Goal: Navigation & Orientation: Find specific page/section

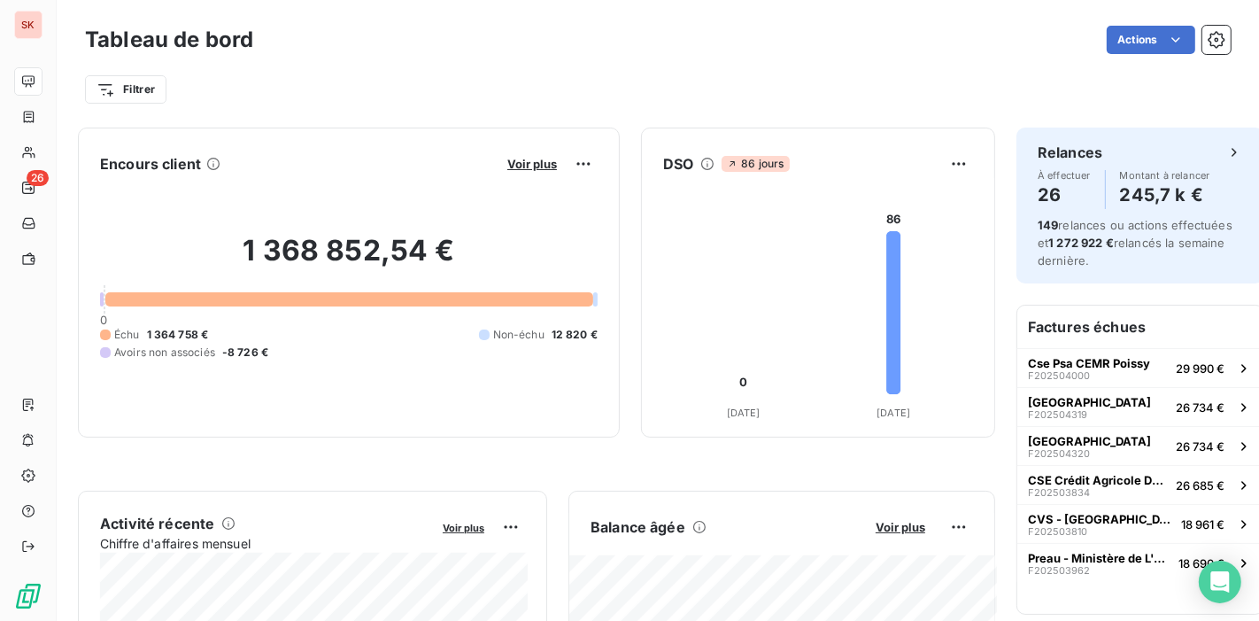
click at [769, 51] on div "Tableau de bord Actions" at bounding box center [658, 39] width 1146 height 37
click at [771, 36] on div "Actions" at bounding box center [753, 40] width 957 height 28
click at [657, 58] on div "Filtrer" at bounding box center [658, 82] width 1146 height 48
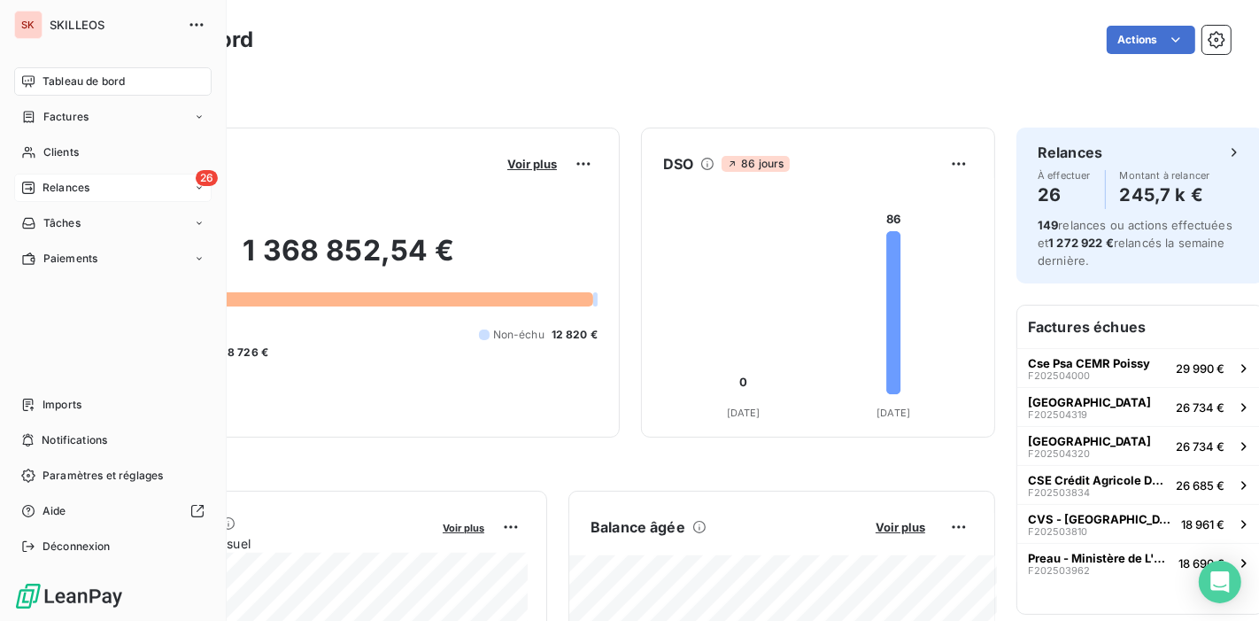
click at [72, 180] on span "Relances" at bounding box center [66, 188] width 47 height 16
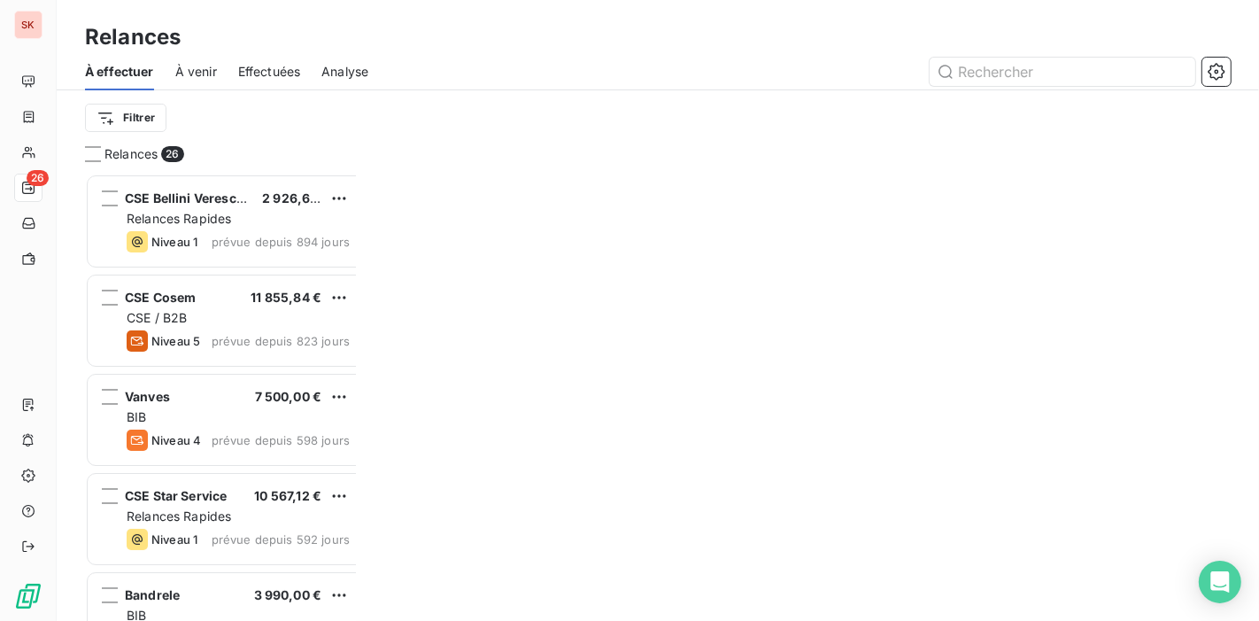
click at [390, 58] on div at bounding box center [810, 72] width 841 height 28
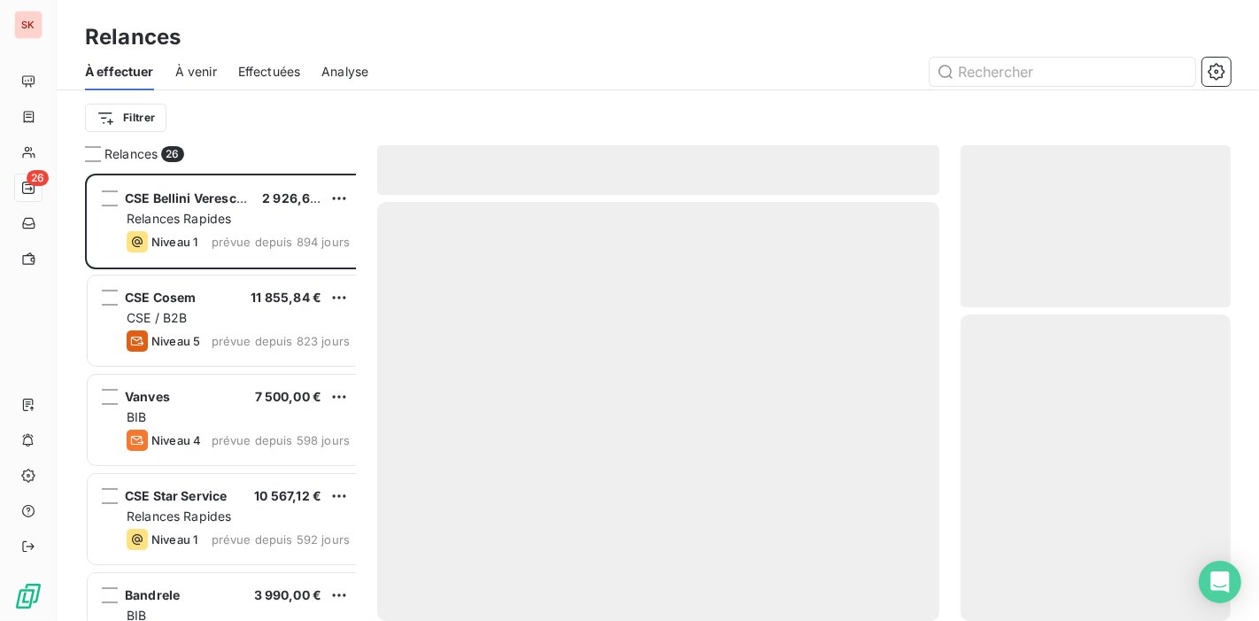
scroll to position [455, 267]
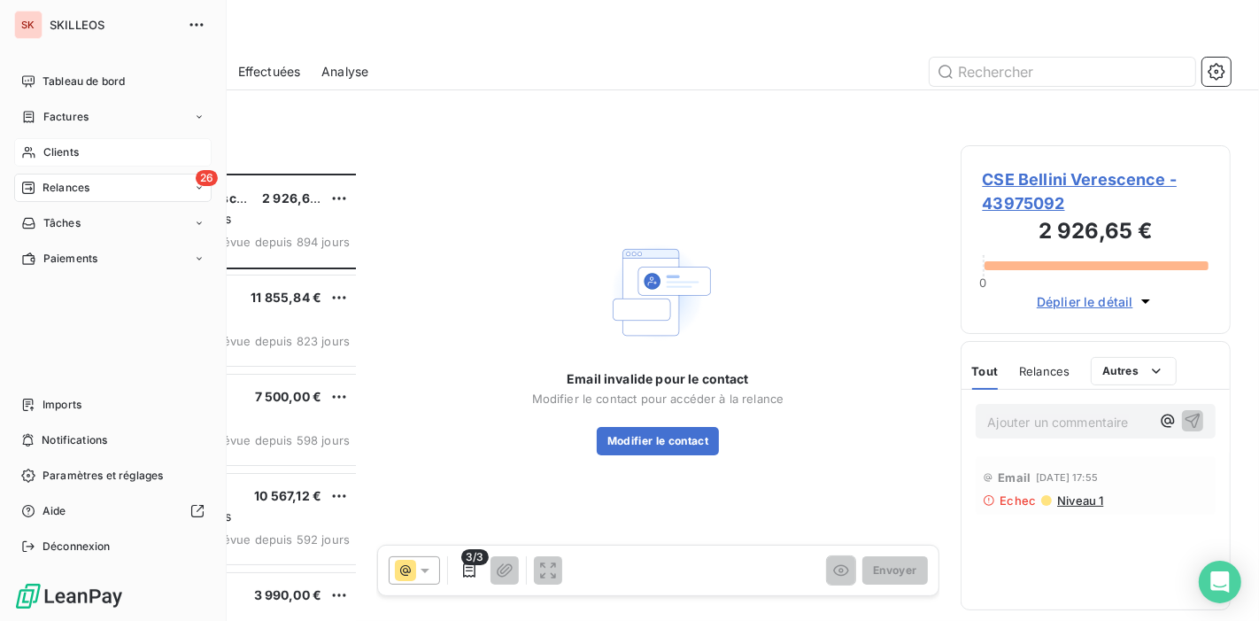
click at [60, 144] on span "Clients" at bounding box center [60, 152] width 35 height 16
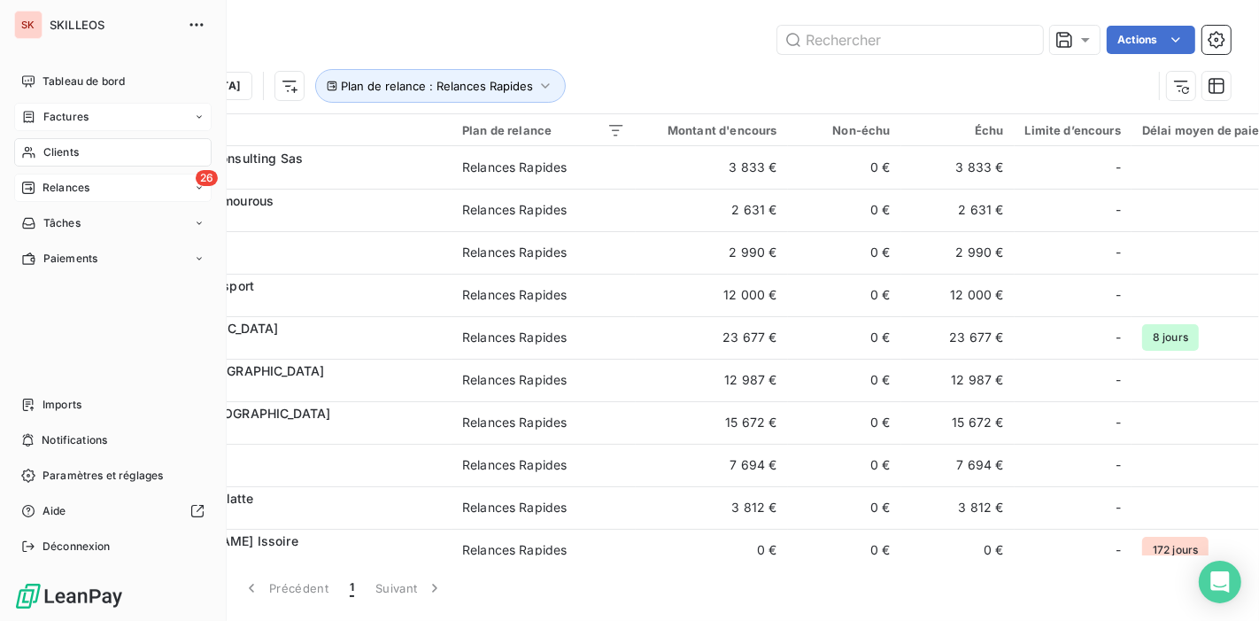
click at [56, 109] on span "Factures" at bounding box center [65, 117] width 45 height 16
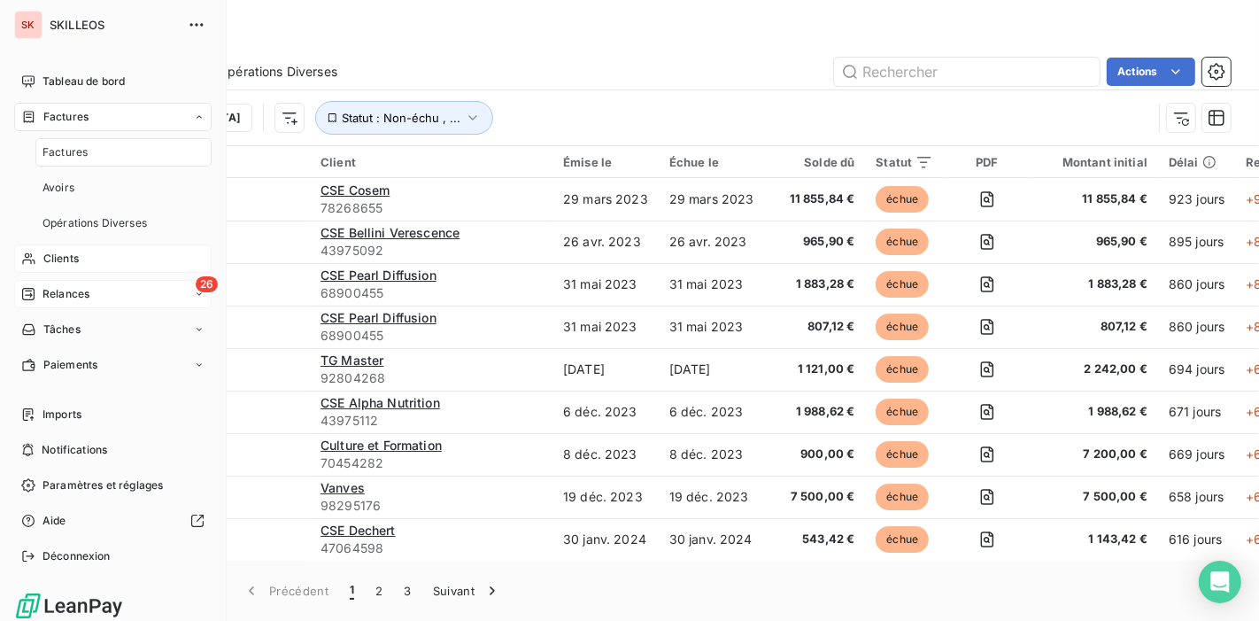
click at [63, 286] on span "Relances" at bounding box center [66, 294] width 47 height 16
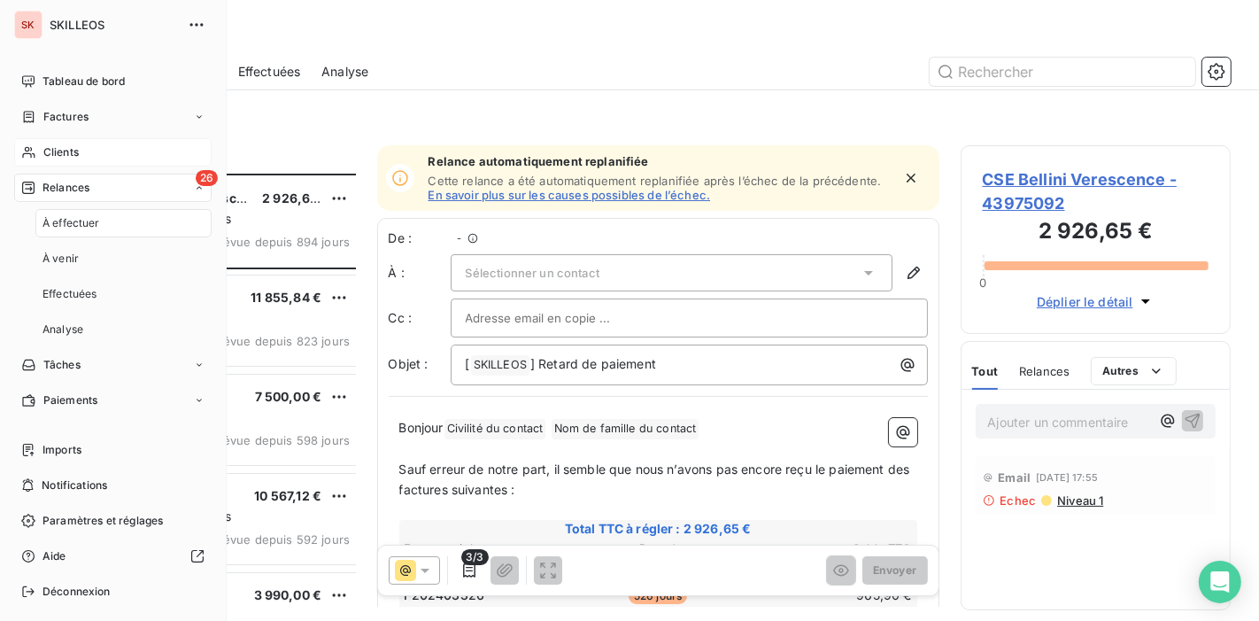
scroll to position [455, 267]
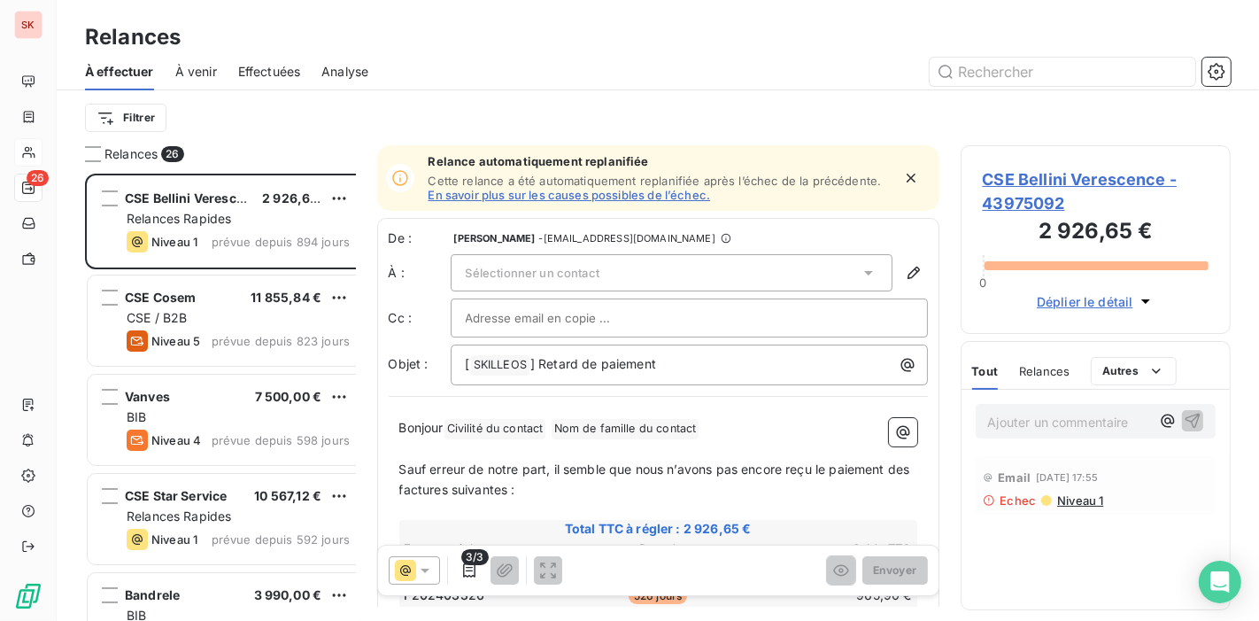
click at [398, 24] on div "Relances" at bounding box center [658, 37] width 1203 height 32
click at [585, 23] on div "Relances" at bounding box center [658, 37] width 1203 height 32
click at [569, 27] on div "Relances" at bounding box center [658, 37] width 1203 height 32
click at [767, 58] on div at bounding box center [810, 72] width 841 height 28
click at [476, 58] on div at bounding box center [810, 72] width 841 height 28
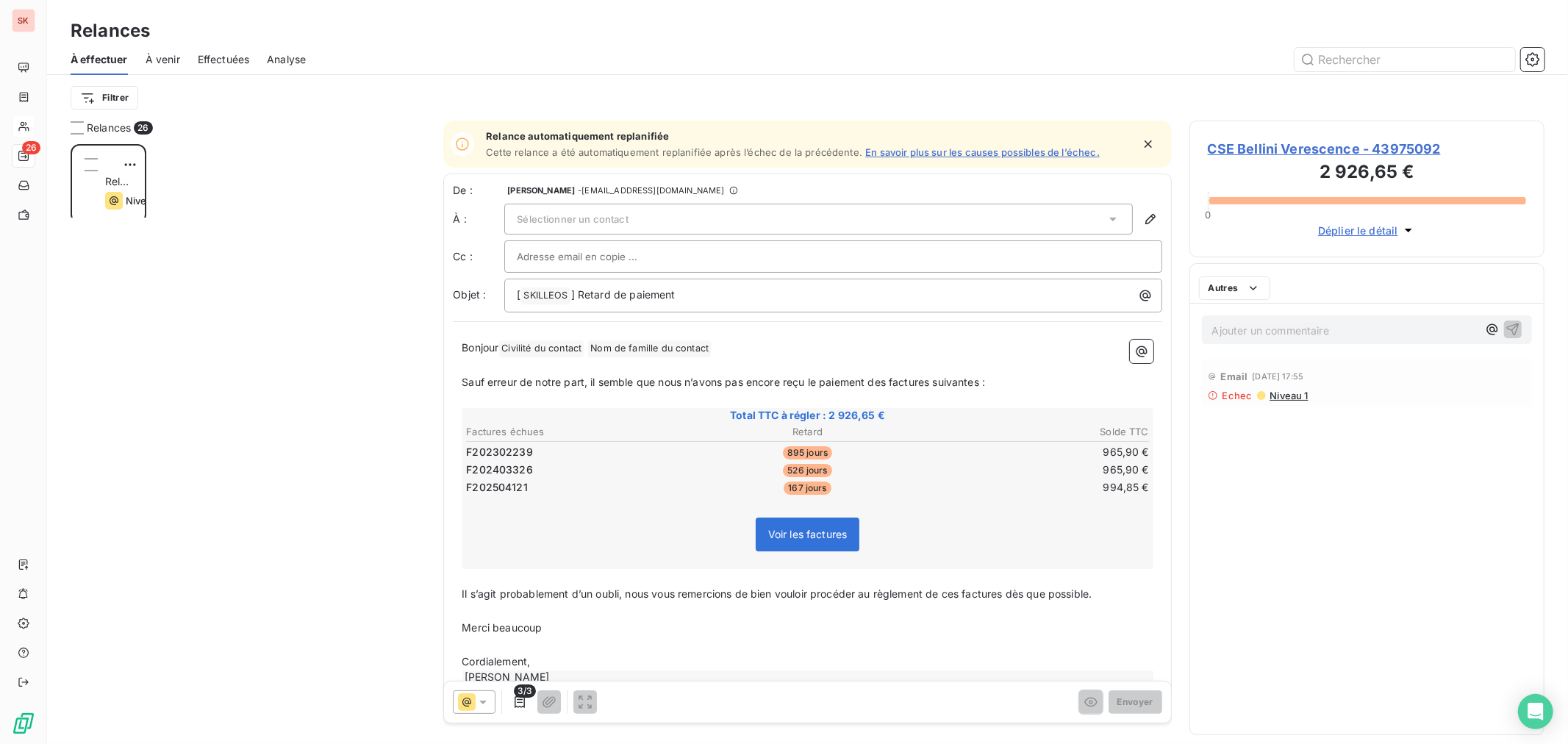
scroll to position [607, 353]
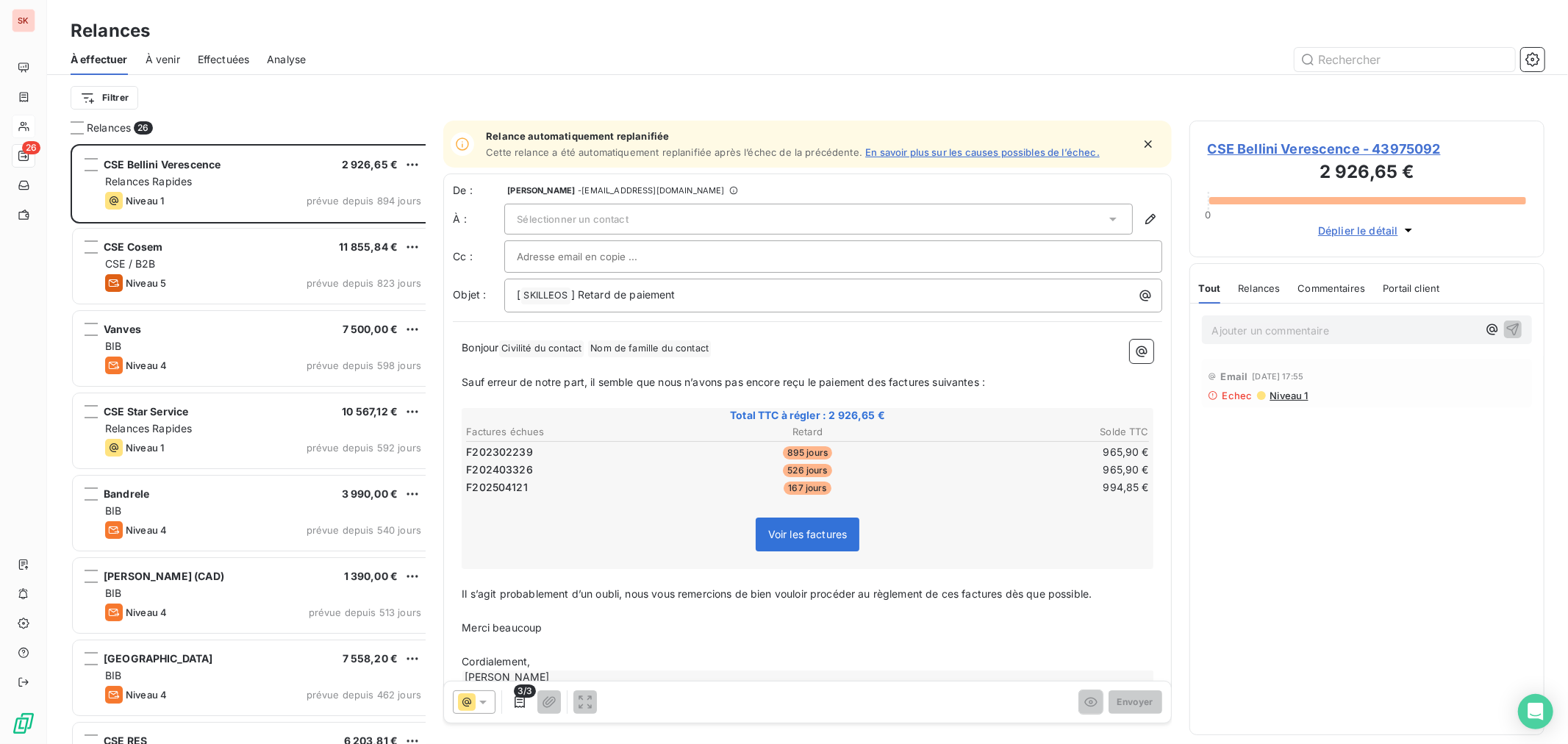
click at [369, 48] on div at bounding box center [934, 60] width 1221 height 23
